Goal: Task Accomplishment & Management: Manage account settings

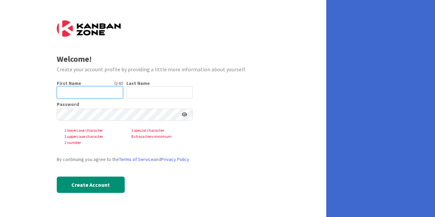
click at [88, 89] on input "text" at bounding box center [90, 92] width 66 height 12
type input "[PERSON_NAME]"
click at [139, 94] on input "text" at bounding box center [159, 92] width 66 height 12
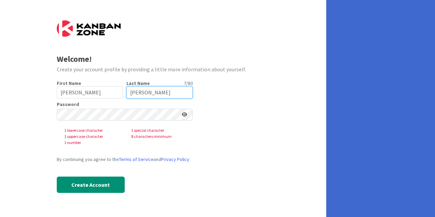
type input "[PERSON_NAME]"
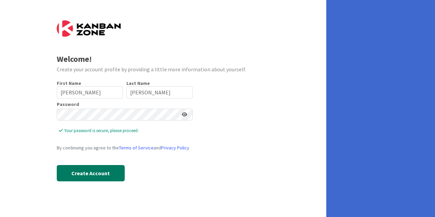
click at [96, 170] on button "Create Account" at bounding box center [91, 173] width 68 height 16
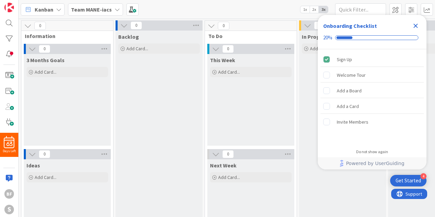
click at [418, 23] on icon "Close Checklist" at bounding box center [415, 26] width 8 height 8
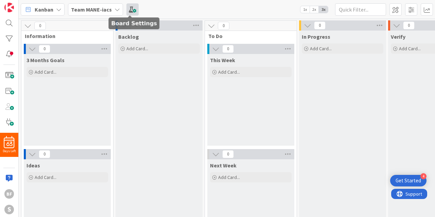
click at [132, 7] on span at bounding box center [132, 9] width 12 height 12
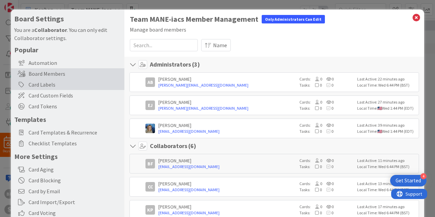
click at [59, 85] on div "Card Labels" at bounding box center [67, 84] width 113 height 11
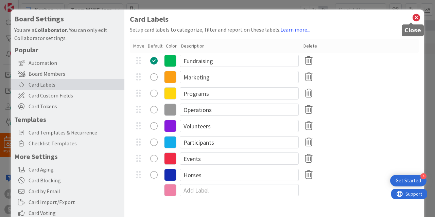
click at [412, 17] on icon at bounding box center [416, 18] width 9 height 10
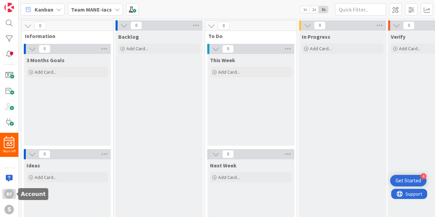
click at [10, 196] on div "BF" at bounding box center [9, 194] width 10 height 10
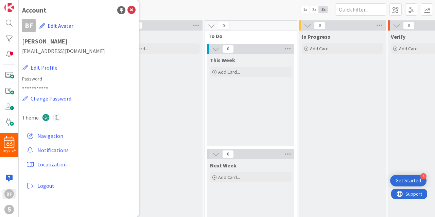
click at [61, 26] on button "Edit Avatar" at bounding box center [56, 26] width 35 height 14
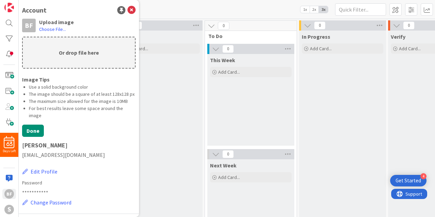
click at [79, 54] on p "Or drop file here" at bounding box center [79, 52] width 112 height 31
type input "C:\fakepath\[PERSON_NAME].jpg"
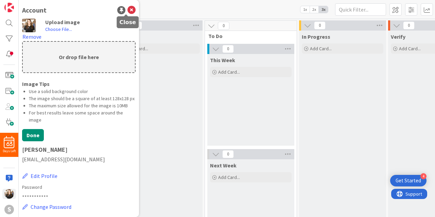
click at [127, 12] on icon at bounding box center [131, 10] width 8 height 8
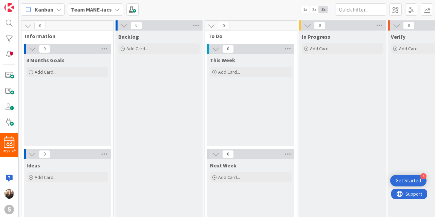
click at [306, 8] on span "1x" at bounding box center [304, 9] width 9 height 7
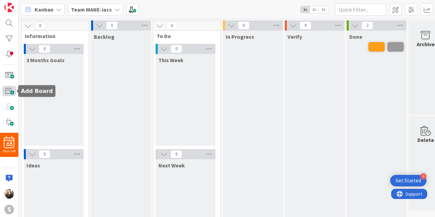
click at [13, 92] on span at bounding box center [9, 91] width 14 height 10
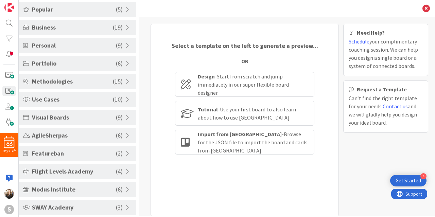
scroll to position [40, 0]
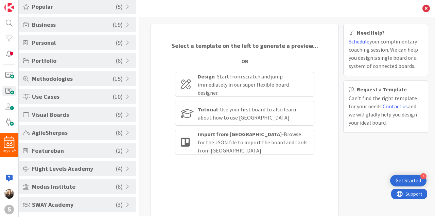
click at [101, 206] on span "SWAY Academy" at bounding box center [74, 204] width 84 height 9
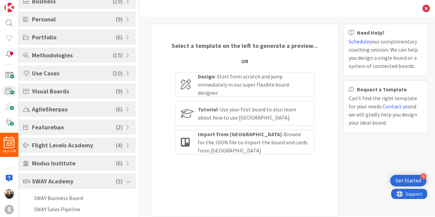
scroll to position [77, 0]
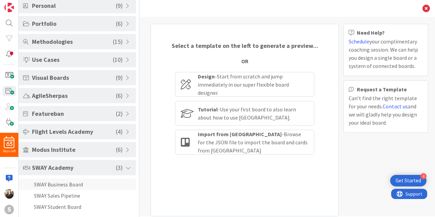
click at [80, 183] on li "SWAY Business Board" at bounding box center [77, 184] width 117 height 11
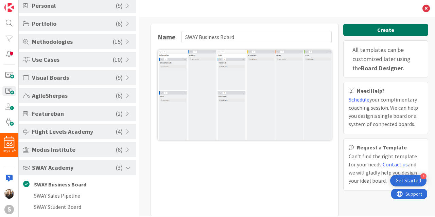
click at [373, 29] on button "Create" at bounding box center [385, 30] width 85 height 12
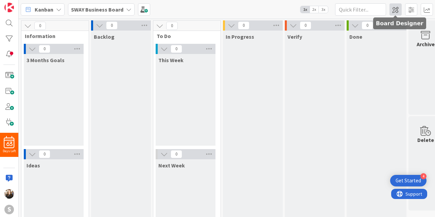
click at [396, 11] on span at bounding box center [395, 9] width 12 height 12
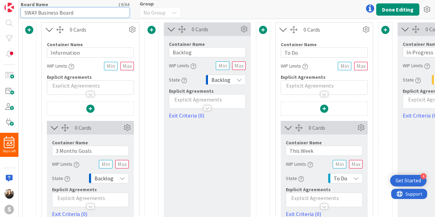
click at [85, 12] on input "SWAY Business Board" at bounding box center [75, 12] width 109 height 10
type input "[PERSON_NAME]'s Board"
click at [388, 7] on button "Done Editing" at bounding box center [397, 9] width 43 height 12
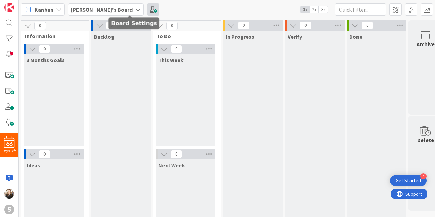
click at [147, 6] on span at bounding box center [153, 9] width 12 height 12
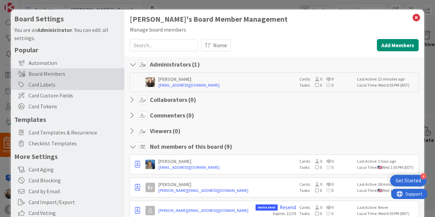
click at [43, 87] on div "Card Labels" at bounding box center [67, 84] width 113 height 11
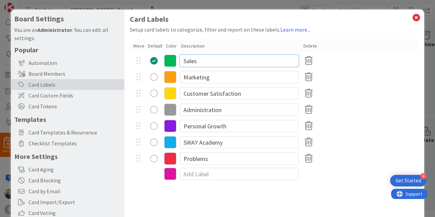
click at [204, 60] on input "Sales" at bounding box center [239, 61] width 119 height 12
type input "S"
type input "Participants"
click at [208, 76] on input "Marketing" at bounding box center [239, 77] width 119 height 12
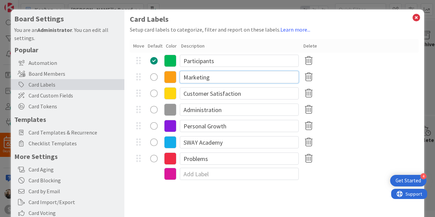
click at [208, 76] on input "Marketing" at bounding box center [239, 77] width 119 height 12
type input "Supervision"
click at [204, 94] on input "Customer Satisfaction" at bounding box center [239, 93] width 119 height 12
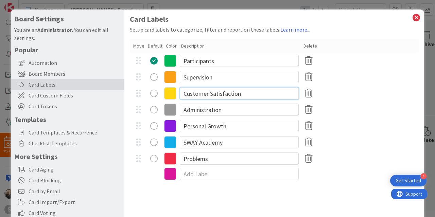
click at [204, 94] on input "Customer Satisfaction" at bounding box center [239, 93] width 119 height 12
type input "Horses"
click at [203, 113] on input "Administration" at bounding box center [239, 110] width 119 height 12
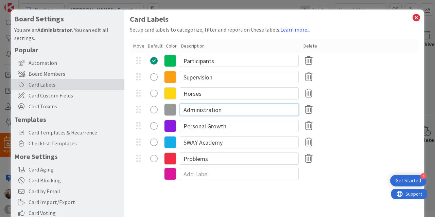
click at [221, 110] on input "Administration" at bounding box center [239, 110] width 119 height 12
type input "Email"
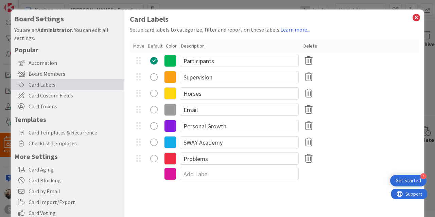
click at [171, 59] on icon at bounding box center [170, 61] width 12 height 12
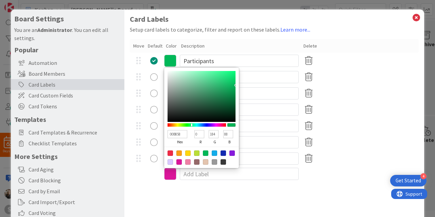
click at [213, 37] on div "Card Labels Setup card labels to categorize, filter and report on these labels.…" at bounding box center [274, 98] width 289 height 166
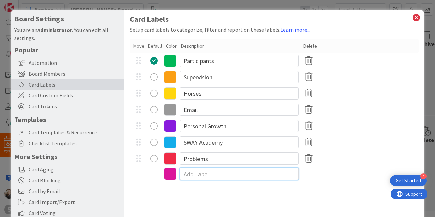
click at [201, 174] on input at bounding box center [239, 174] width 119 height 12
type input "Therapeutic Riding Classes"
click at [352, 162] on div "Problems" at bounding box center [274, 158] width 289 height 16
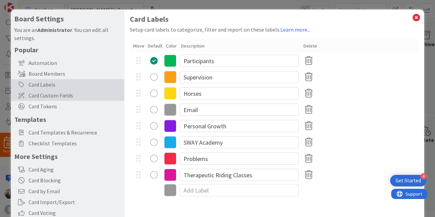
click at [42, 92] on span "Card Custom Fields" at bounding box center [75, 95] width 92 height 8
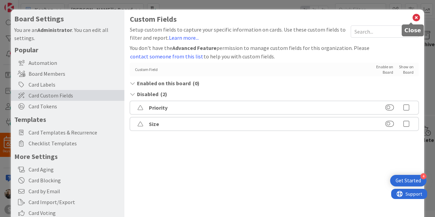
click at [412, 19] on icon at bounding box center [416, 18] width 9 height 10
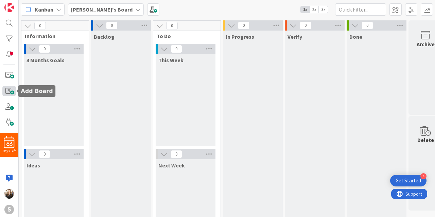
click at [8, 92] on span at bounding box center [9, 91] width 14 height 10
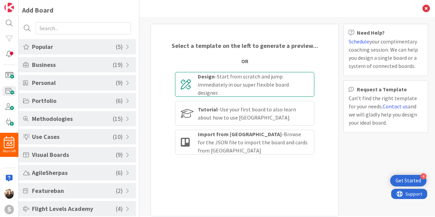
click at [239, 86] on div "Design - Start from scratch and jump immediately in our super flexible board de…" at bounding box center [253, 84] width 111 height 24
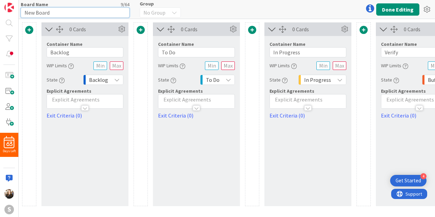
click at [73, 14] on input "New Board" at bounding box center [75, 12] width 109 height 10
type input "Barn Party 2025"
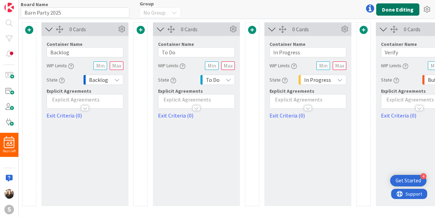
click at [398, 11] on button "Done Editing" at bounding box center [397, 9] width 43 height 12
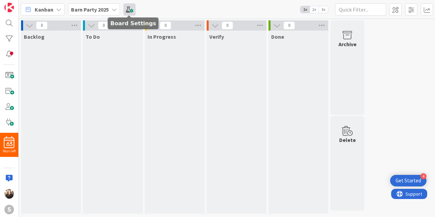
click at [131, 10] on span at bounding box center [129, 9] width 12 height 12
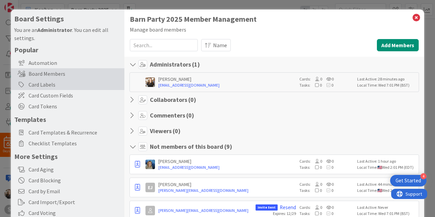
click at [52, 86] on div "Card Labels" at bounding box center [67, 84] width 113 height 11
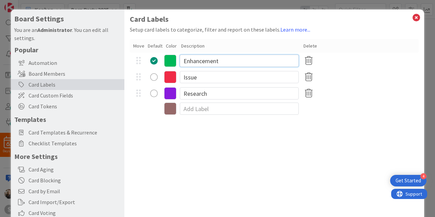
click at [232, 61] on input "Enhancement" at bounding box center [239, 61] width 119 height 12
type input "Volunteer Awards"
click at [207, 75] on input "Issue" at bounding box center [239, 77] width 119 height 12
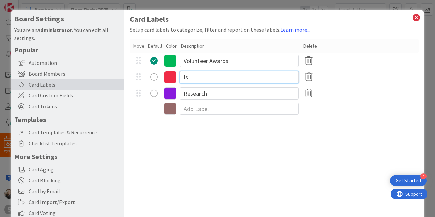
type input "I"
type input "Games/Activities"
click at [204, 95] on input "Research" at bounding box center [239, 93] width 119 height 12
type input "R"
type input "Food"
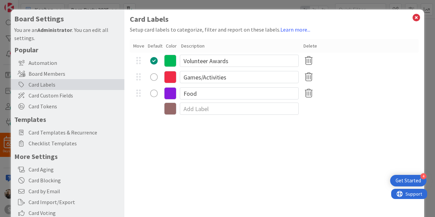
click at [173, 60] on icon at bounding box center [170, 61] width 12 height 12
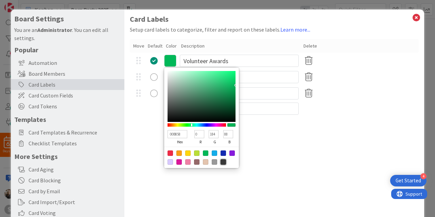
click at [222, 161] on div at bounding box center [222, 161] width 5 height 5
type input "383838"
type input "56"
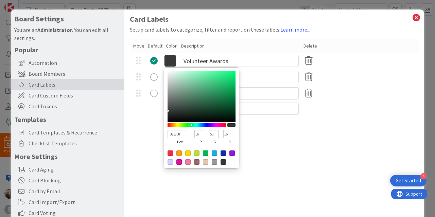
click at [144, 146] on div "Card Labels Setup card labels to categorize, filter and report on these labels.…" at bounding box center [274, 140] width 300 height 261
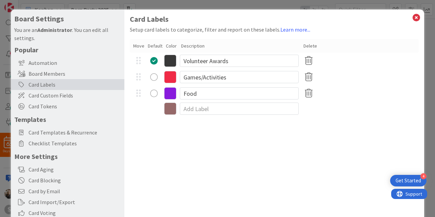
click at [170, 78] on icon at bounding box center [170, 77] width 12 height 12
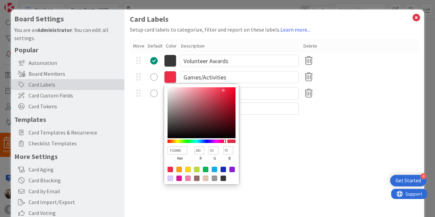
click at [214, 168] on div at bounding box center [214, 169] width 5 height 5
type input "13ADEA"
type input "19"
type input "173"
type input "234"
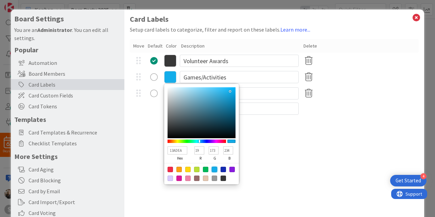
click at [146, 157] on div "Card Labels Setup card labels to categorize, filter and report on these labels.…" at bounding box center [274, 140] width 300 height 261
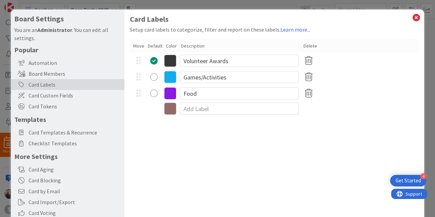
click at [167, 93] on icon at bounding box center [170, 93] width 12 height 12
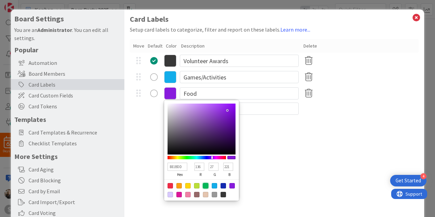
click at [206, 184] on div at bounding box center [205, 185] width 5 height 5
type input "00B858"
type input "0"
type input "184"
type input "88"
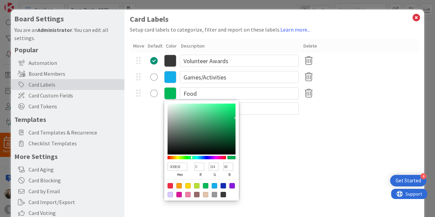
click at [157, 154] on div "Card Labels Setup card labels to categorize, filter and report on these labels.…" at bounding box center [274, 140] width 300 height 261
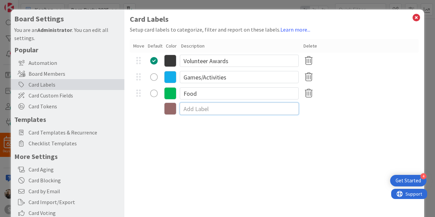
click at [211, 110] on input at bounding box center [239, 109] width 119 height 12
type input "Donations"
click at [246, 130] on div "Card Labels Setup card labels to categorize, filter and report on these labels.…" at bounding box center [274, 140] width 300 height 261
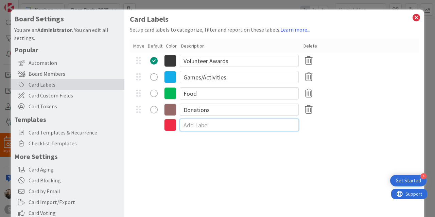
click at [212, 125] on input at bounding box center [239, 125] width 119 height 12
type input "Horses"
click at [171, 126] on icon at bounding box center [170, 126] width 12 height 12
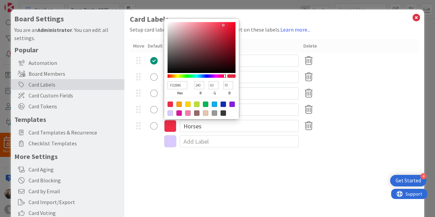
click at [188, 106] on div at bounding box center [187, 104] width 5 height 5
type input "FFD60F"
type input "255"
type input "214"
type input "15"
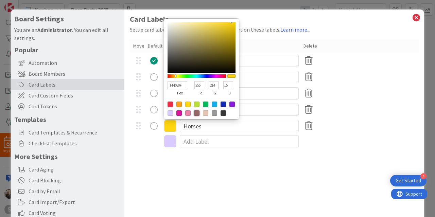
click at [196, 112] on div at bounding box center [196, 112] width 5 height 5
type input "966969"
type input "150"
type input "105"
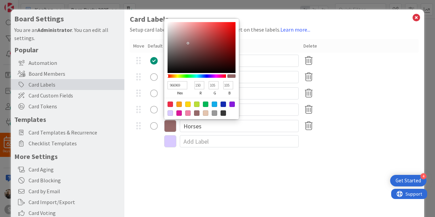
click at [150, 133] on div "966969 hex 150 r 105 g 105 b 100 a Horses" at bounding box center [274, 126] width 289 height 16
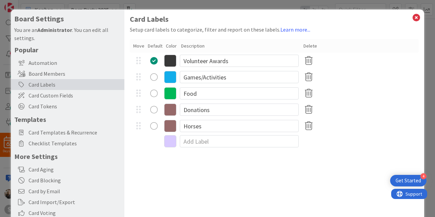
click at [171, 110] on icon at bounding box center [170, 110] width 12 height 12
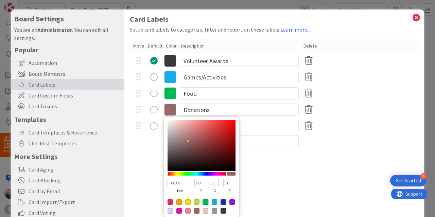
click at [206, 201] on div at bounding box center [205, 201] width 5 height 5
type input "00B858"
type input "0"
type input "184"
type input "88"
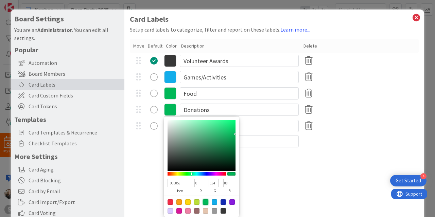
click at [172, 97] on icon at bounding box center [170, 93] width 12 height 12
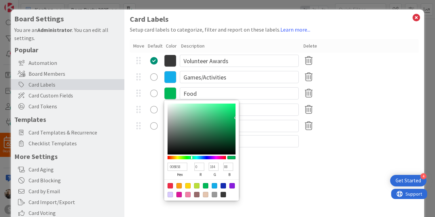
click at [187, 186] on div at bounding box center [187, 185] width 5 height 5
type input "FFD60F"
type input "255"
type input "214"
type input "15"
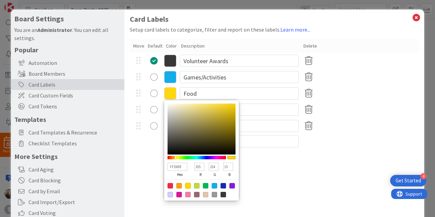
click at [129, 187] on div "Card Labels Setup card labels to categorize, filter and report on these labels.…" at bounding box center [274, 140] width 300 height 261
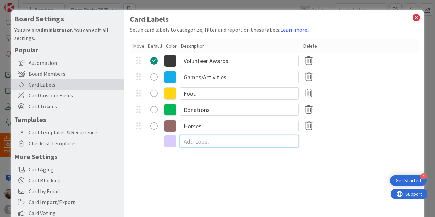
click at [194, 141] on input at bounding box center [239, 141] width 119 height 12
type input "Wish List"
click at [146, 155] on div "Card Labels Setup card labels to categorize, filter and report on these labels.…" at bounding box center [274, 140] width 300 height 261
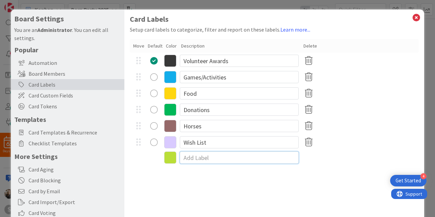
click at [194, 156] on input at bounding box center [239, 157] width 119 height 12
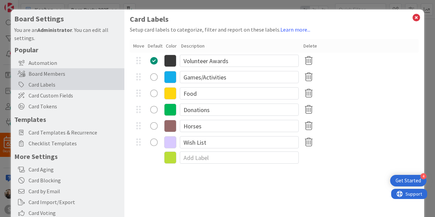
click at [57, 74] on div "Board Members" at bounding box center [67, 73] width 113 height 11
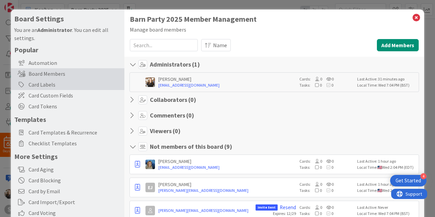
click at [52, 85] on div "Card Labels" at bounding box center [67, 84] width 113 height 11
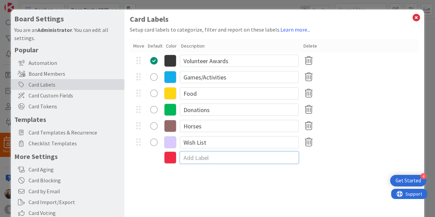
click at [215, 159] on input at bounding box center [239, 157] width 119 height 12
type input "Facility clean up"
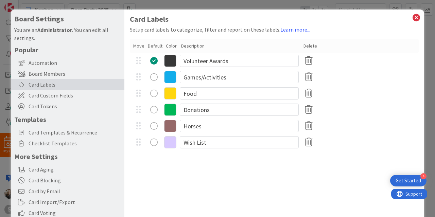
click at [156, 179] on div "Card Labels Setup card labels to categorize, filter and report on these labels.…" at bounding box center [274, 140] width 300 height 261
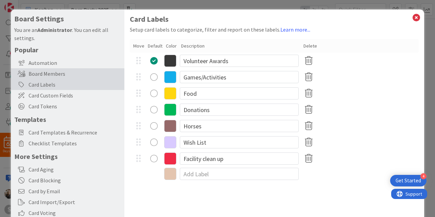
click at [53, 71] on div "Board Members" at bounding box center [67, 73] width 113 height 11
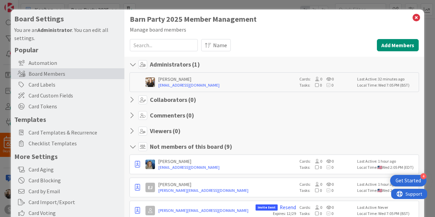
click at [314, 45] on div "Name" at bounding box center [287, 45] width 172 height 12
click at [412, 19] on icon at bounding box center [416, 18] width 9 height 10
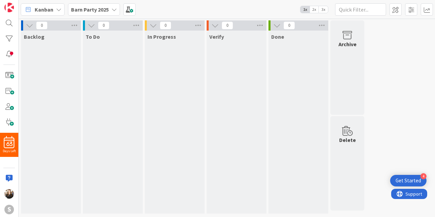
click at [113, 8] on icon at bounding box center [113, 9] width 5 height 5
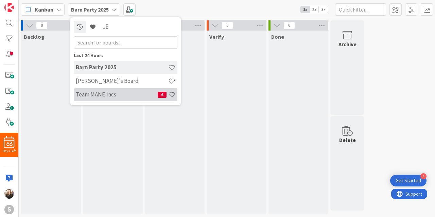
click at [105, 98] on div "Team MANE-iacs 6" at bounding box center [126, 94] width 104 height 13
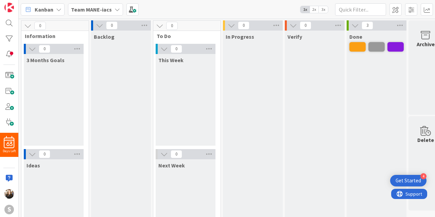
click at [111, 10] on div "Team MANE-iacs" at bounding box center [95, 9] width 55 height 12
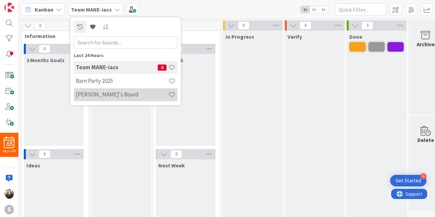
click at [95, 89] on div "[PERSON_NAME]'s Board" at bounding box center [126, 94] width 104 height 13
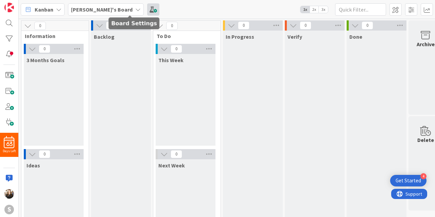
click at [147, 9] on span at bounding box center [153, 9] width 12 height 12
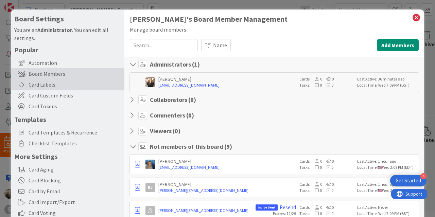
click at [50, 86] on div "Card Labels" at bounding box center [67, 84] width 113 height 11
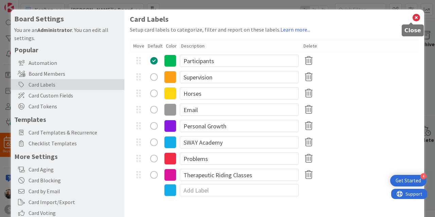
click at [412, 16] on icon at bounding box center [416, 18] width 9 height 10
